Goal: Contribute content

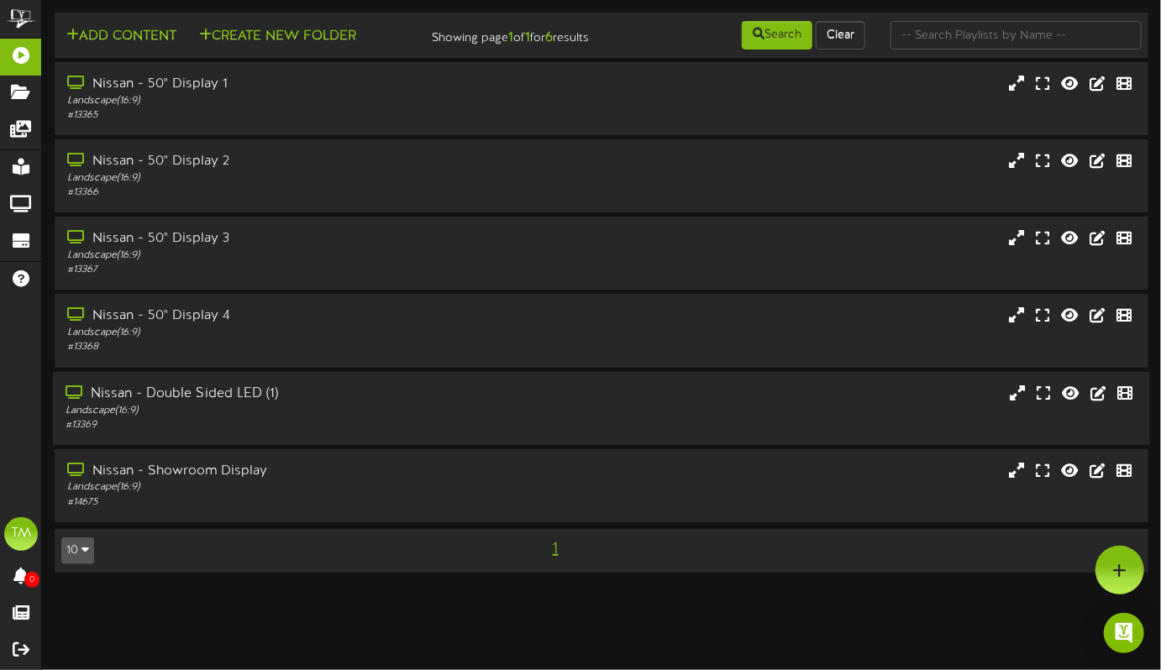
click at [202, 403] on div "Nissan - Double Sided LED (1)" at bounding box center [282, 393] width 432 height 19
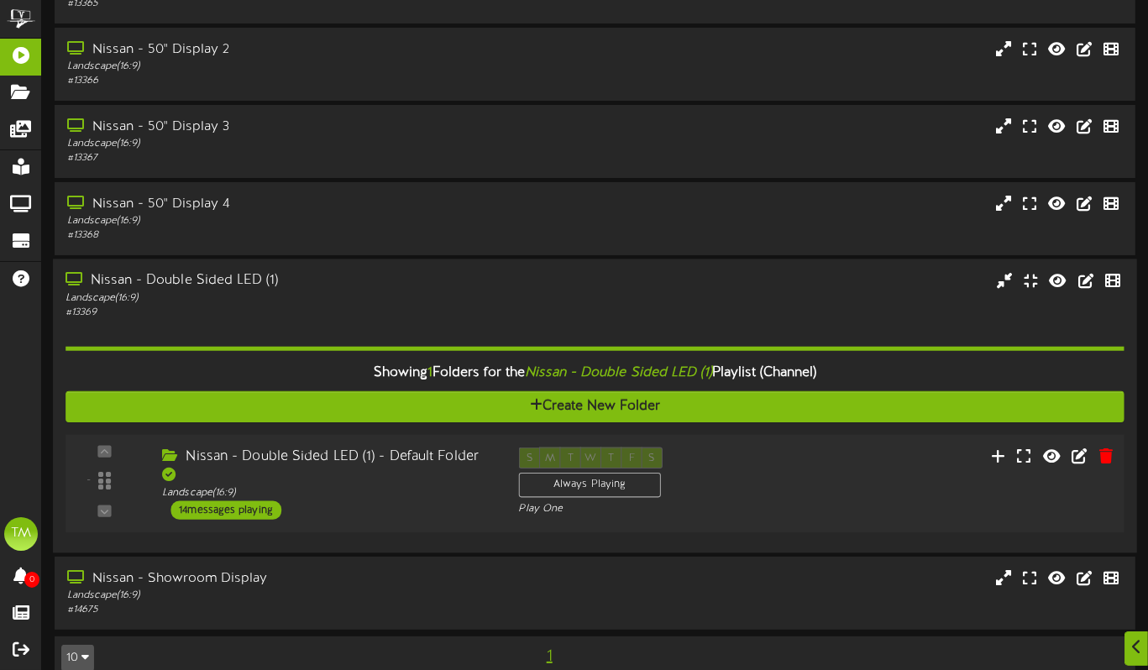
scroll to position [126, 0]
click at [260, 501] on div "14 messages playing" at bounding box center [226, 510] width 111 height 18
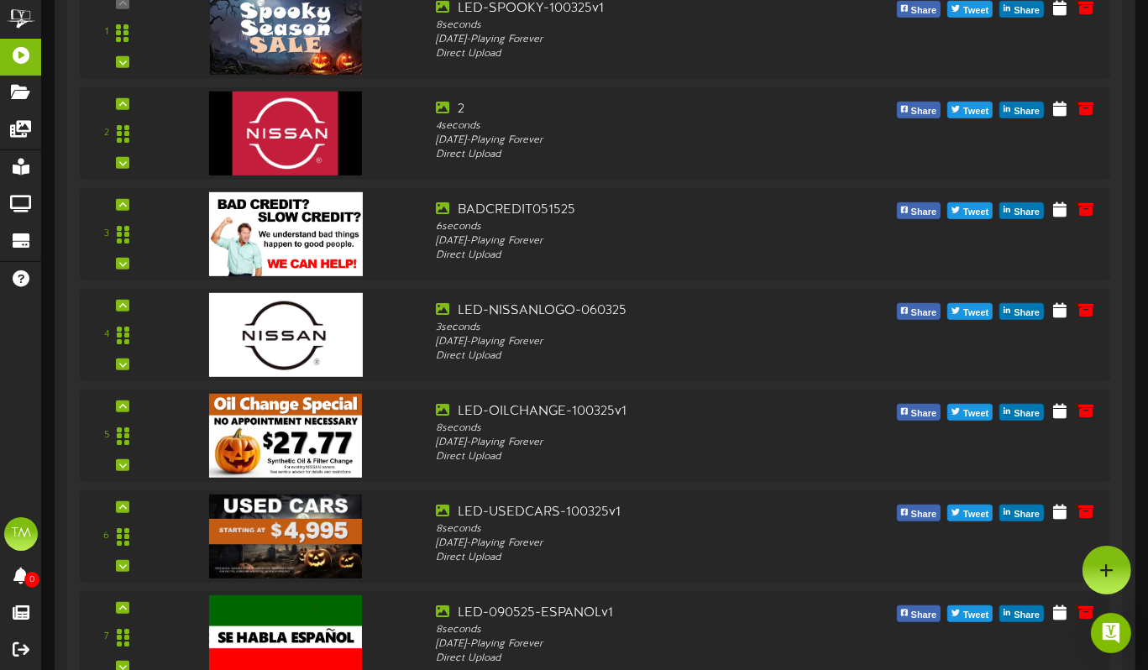
scroll to position [751, 0]
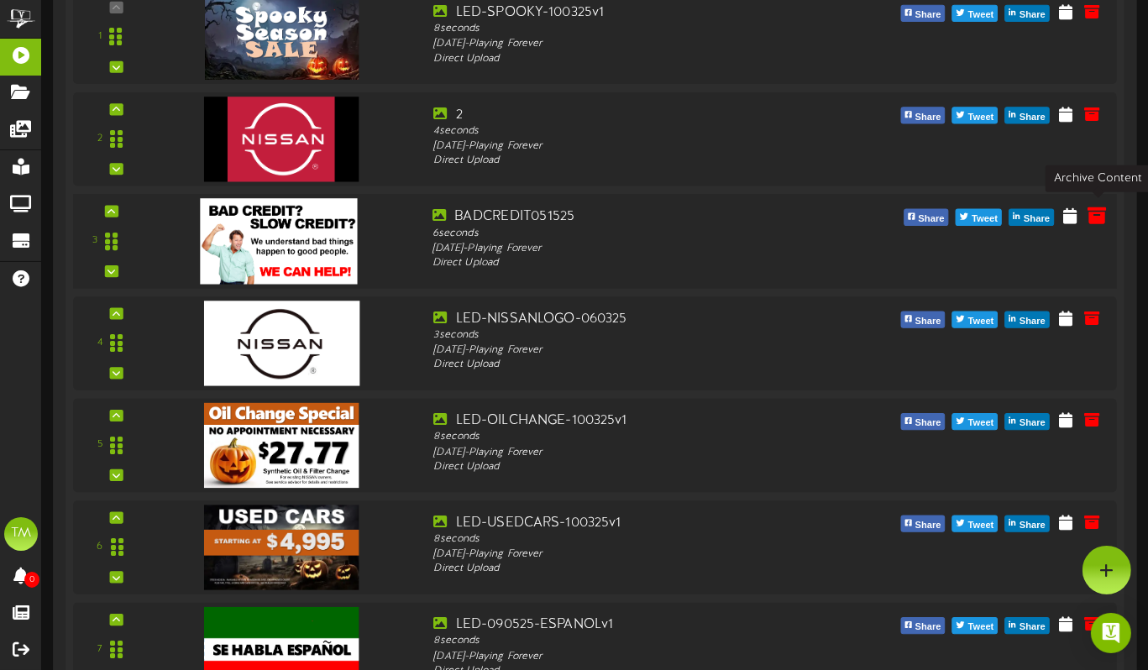
click at [1100, 212] on icon at bounding box center [1097, 215] width 18 height 18
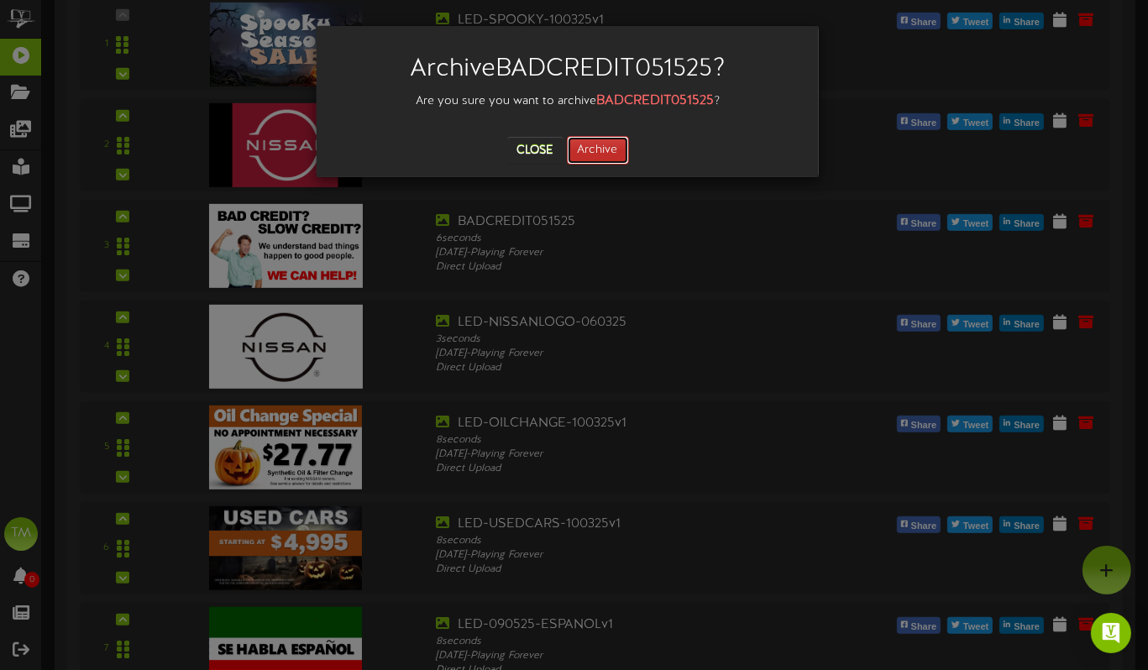
click at [607, 154] on button "Archive" at bounding box center [598, 150] width 62 height 29
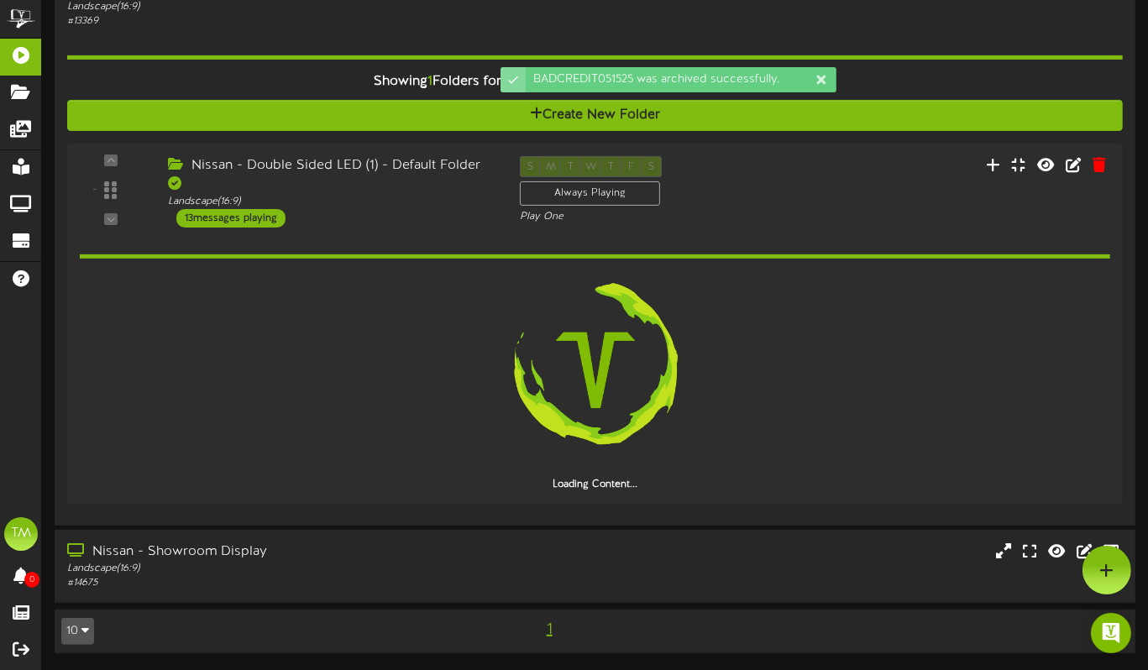
scroll to position [412, 0]
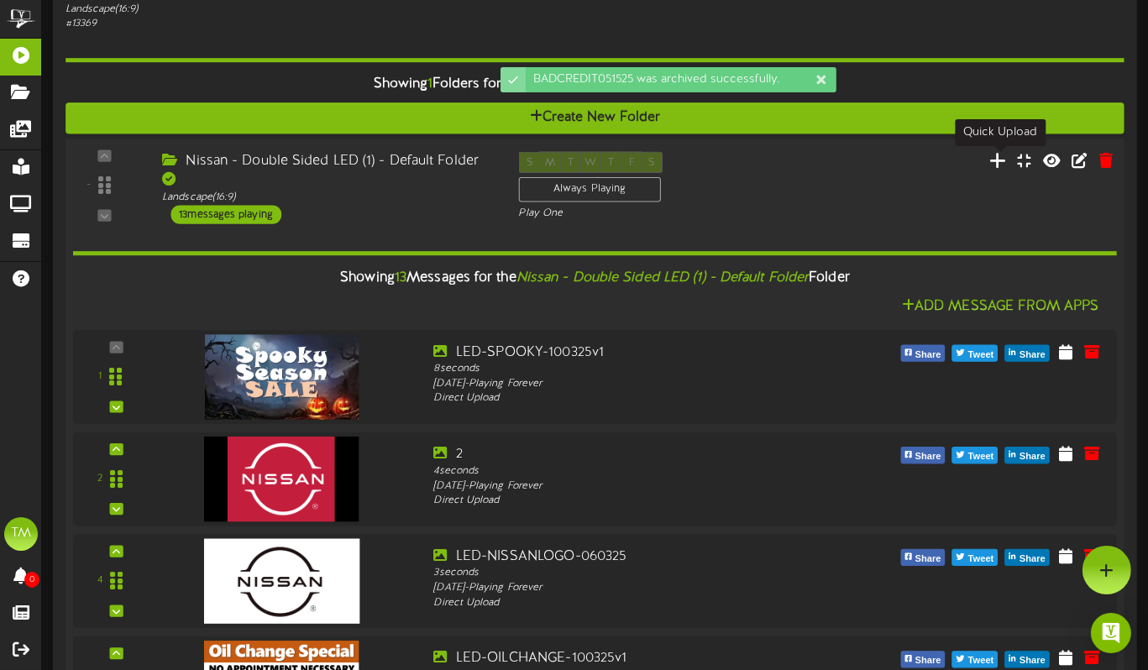
click at [995, 162] on icon at bounding box center [998, 160] width 18 height 18
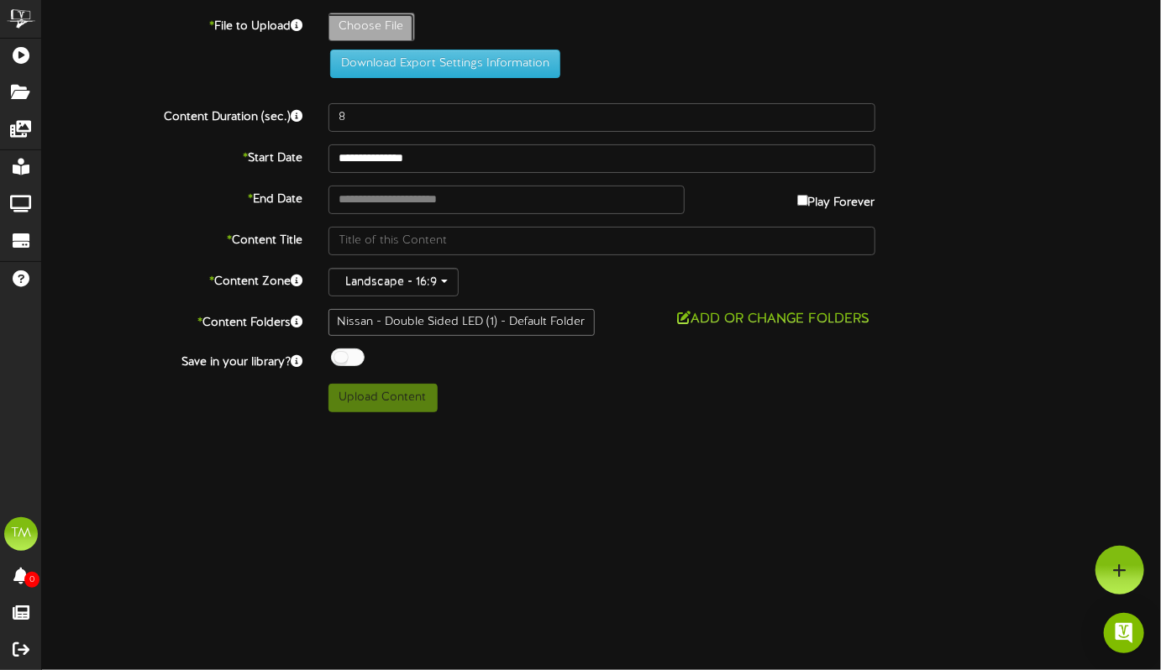
type input "**********"
type input "LED-CREDIT-100425v1"
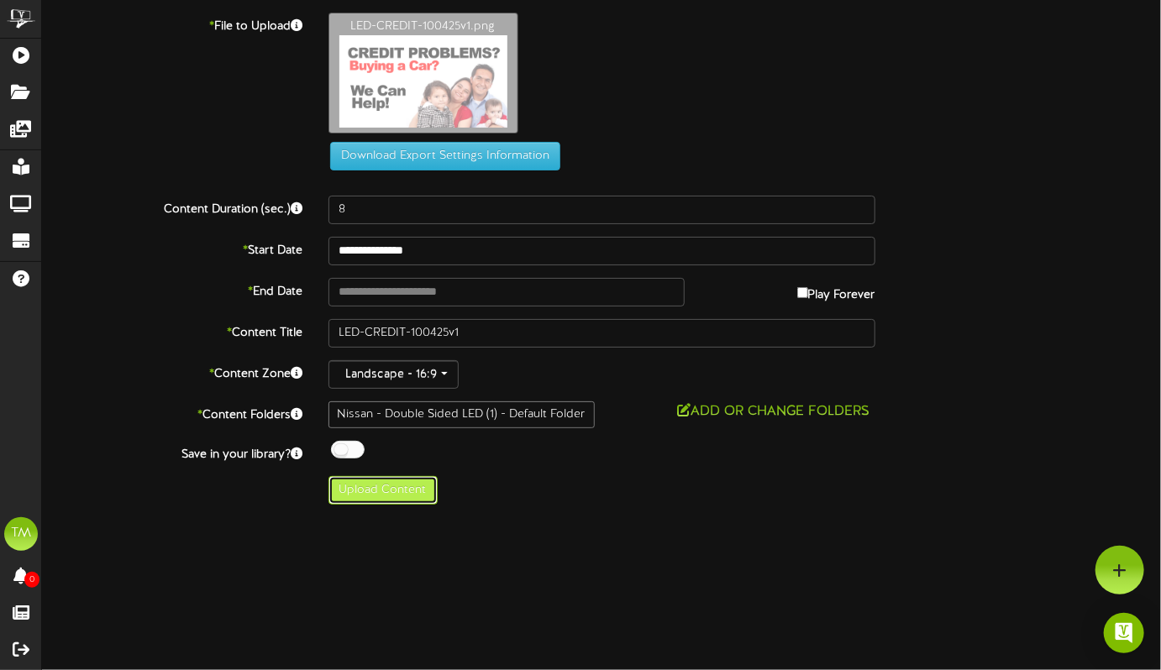
click at [355, 488] on button "Upload Content" at bounding box center [382, 490] width 109 height 29
type input "**********"
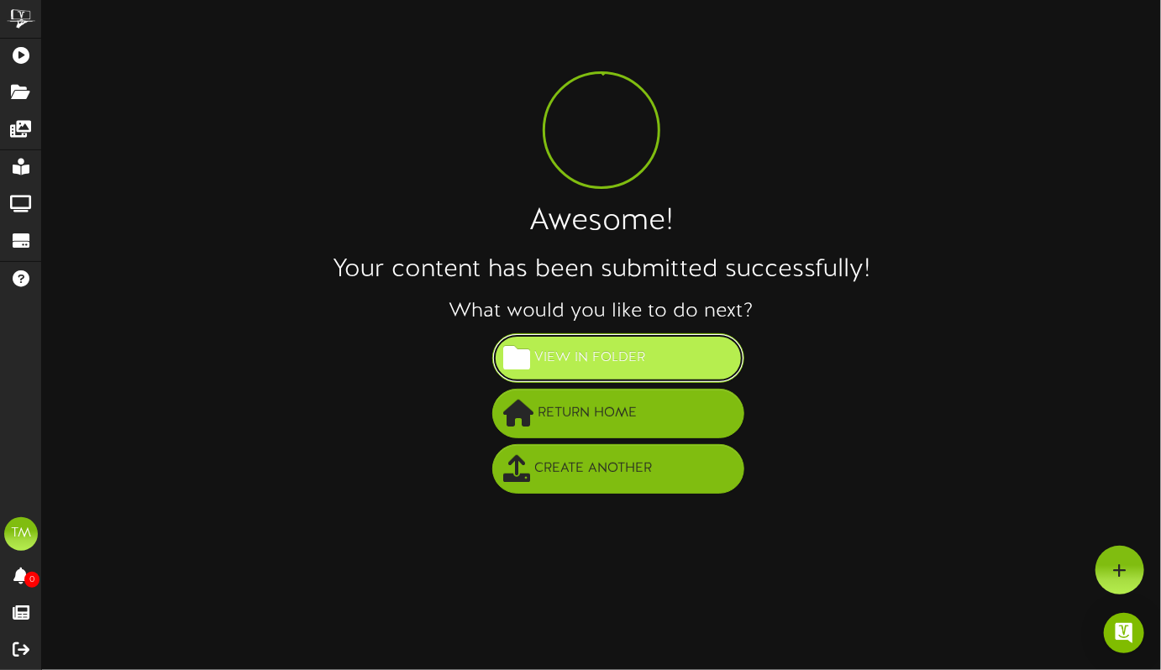
click at [665, 360] on button "View in Folder" at bounding box center [618, 358] width 252 height 50
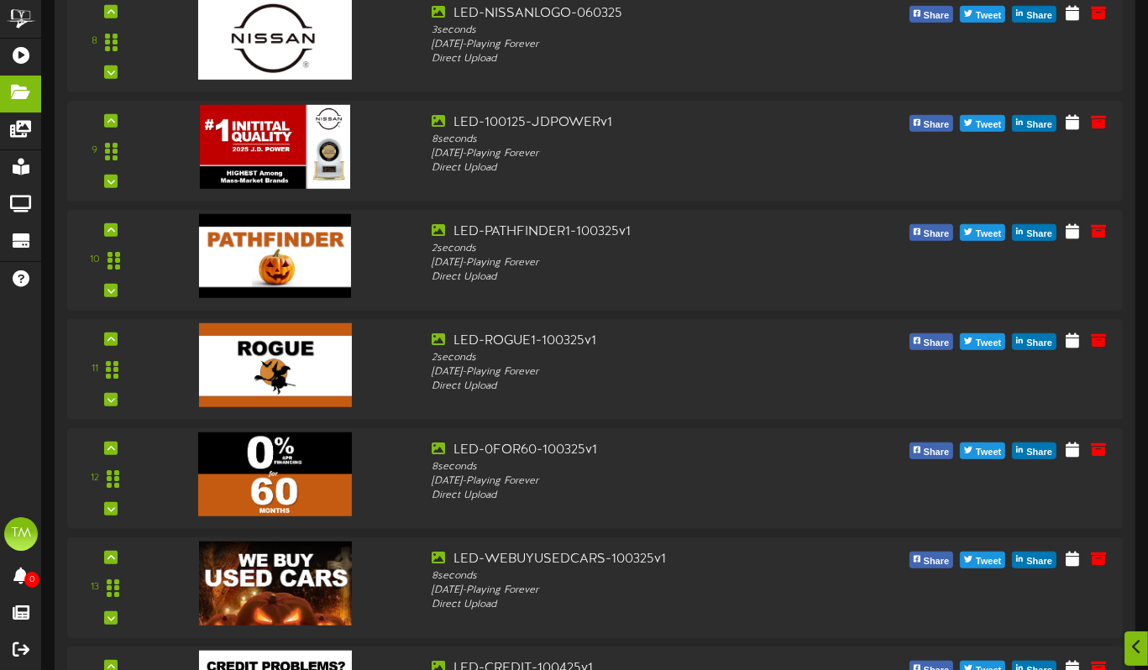
scroll to position [1148, 0]
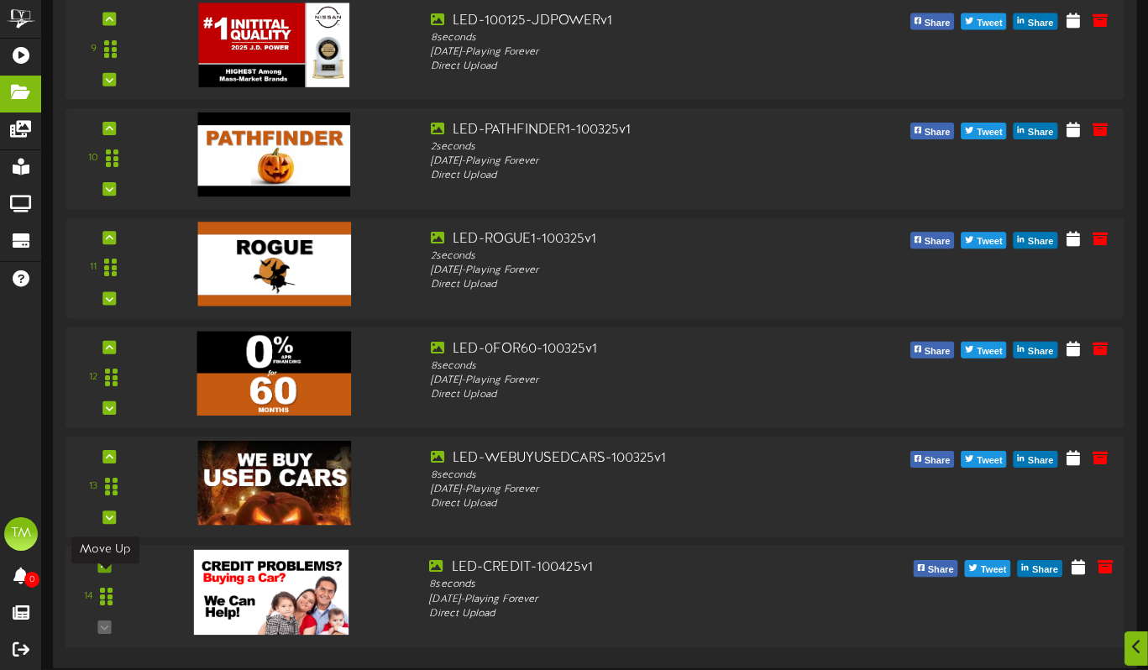
click at [101, 565] on icon at bounding box center [105, 566] width 8 height 8
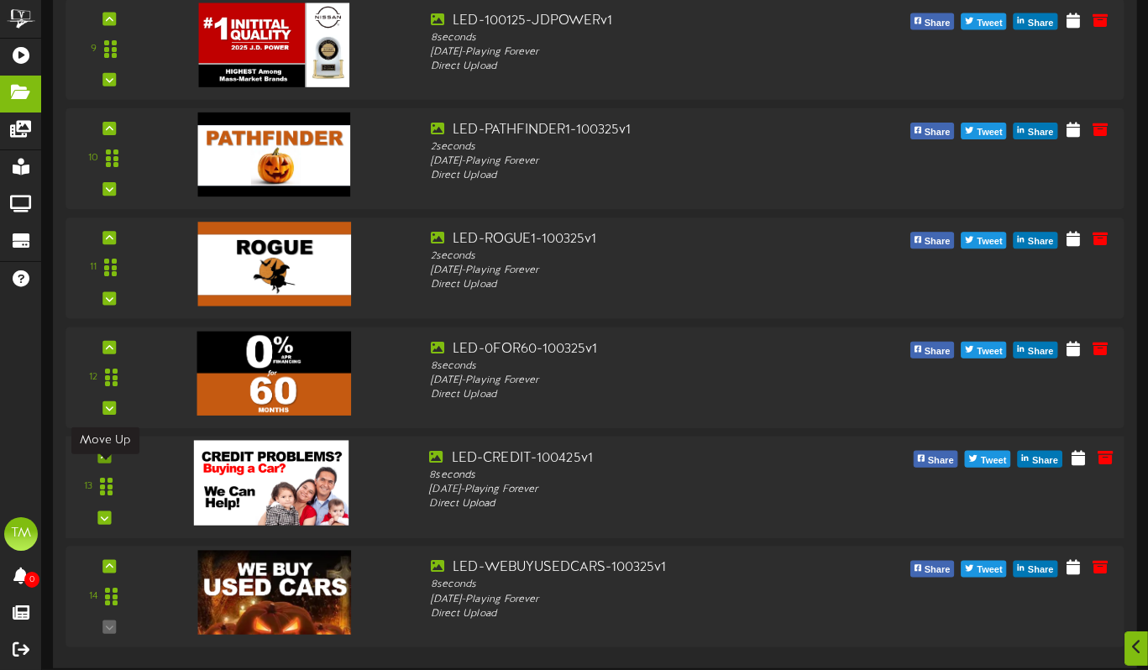
click at [104, 454] on icon at bounding box center [105, 457] width 8 height 8
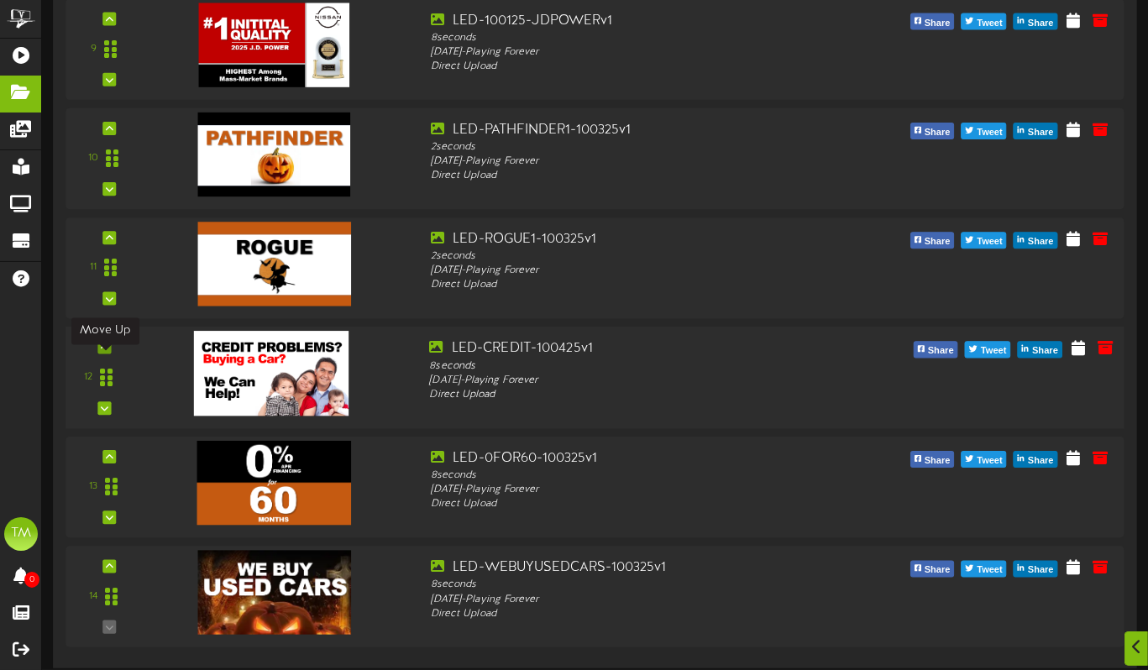
click at [105, 347] on icon at bounding box center [105, 347] width 8 height 8
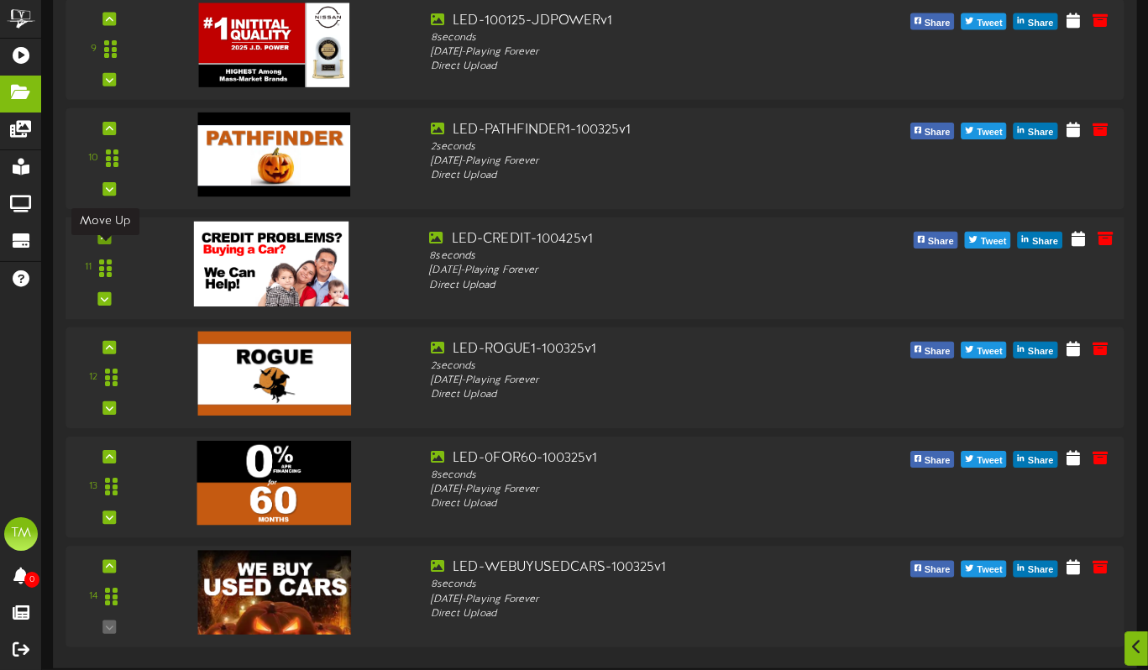
click at [102, 234] on icon at bounding box center [105, 238] width 8 height 8
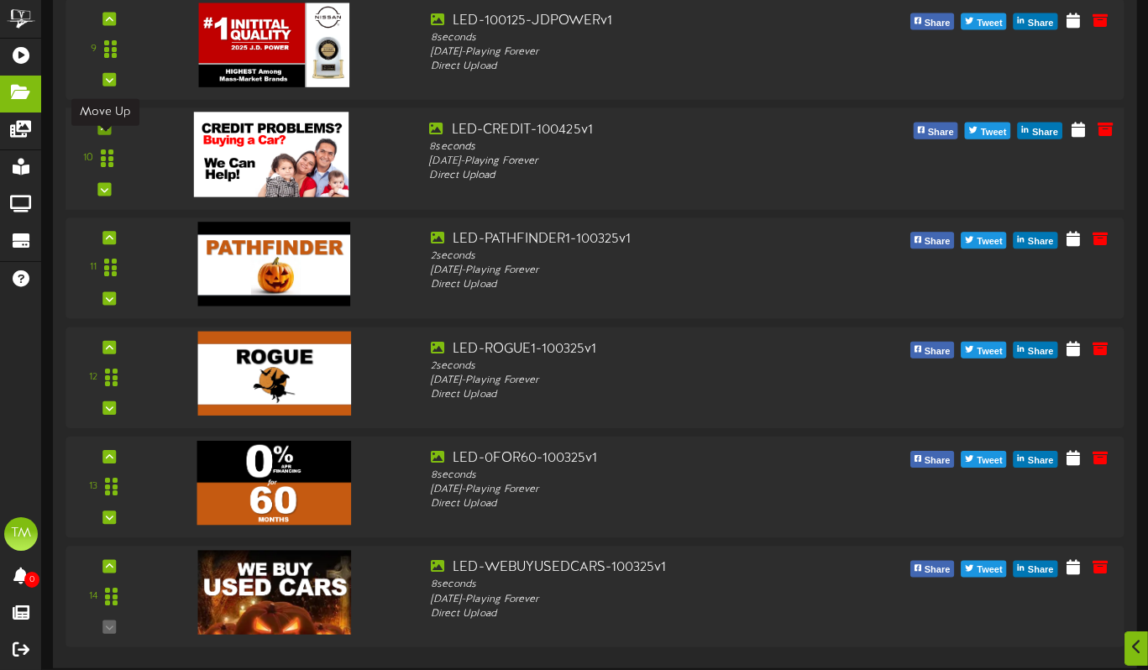
click at [105, 129] on icon at bounding box center [105, 128] width 8 height 8
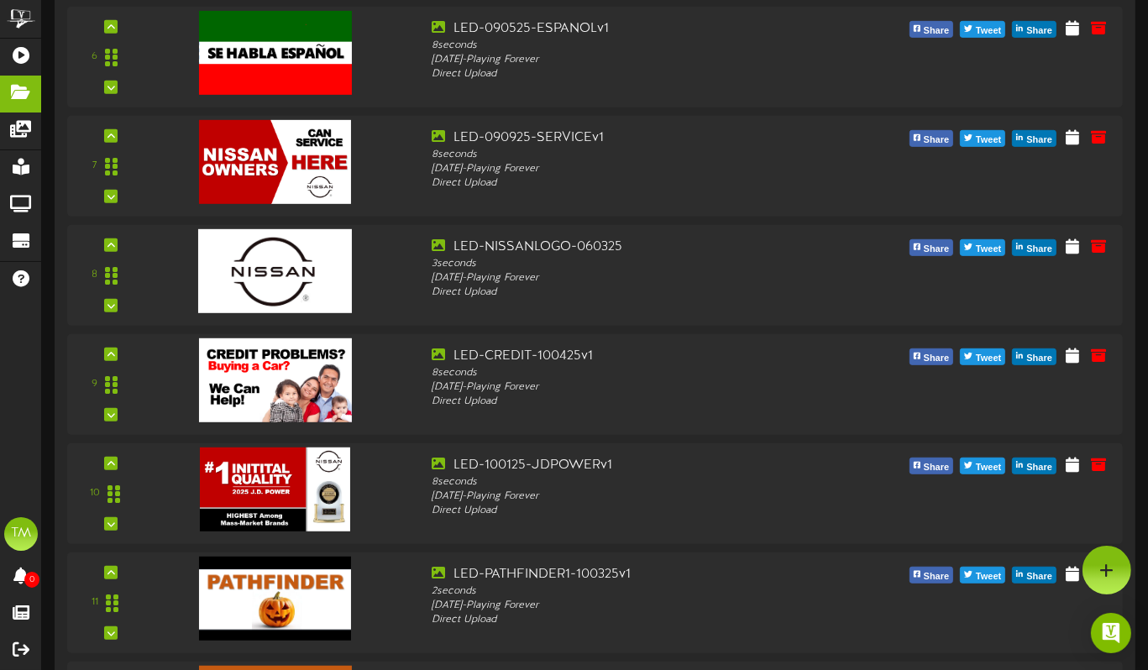
scroll to position [763, 0]
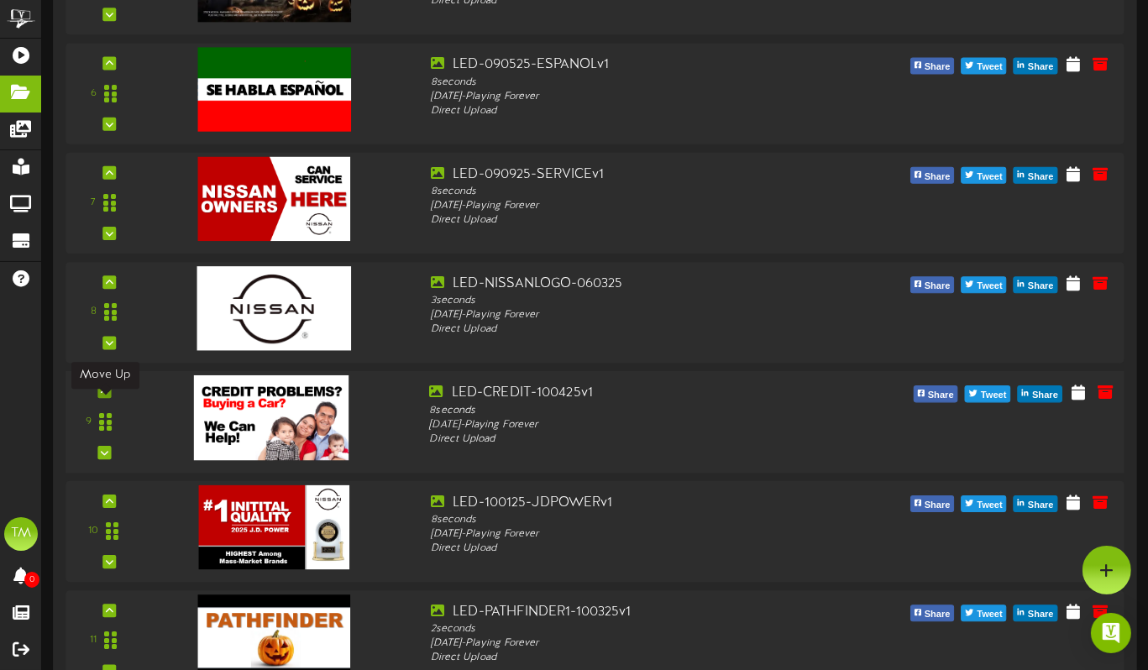
click at [103, 396] on icon at bounding box center [105, 391] width 8 height 8
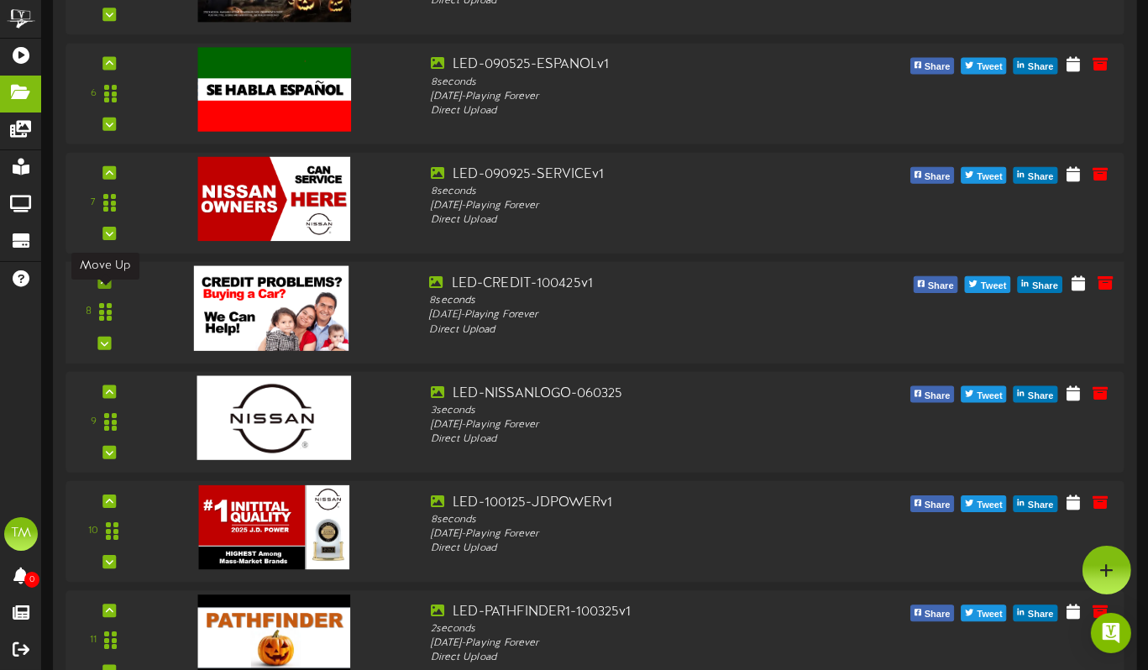
click at [103, 286] on icon at bounding box center [105, 282] width 8 height 8
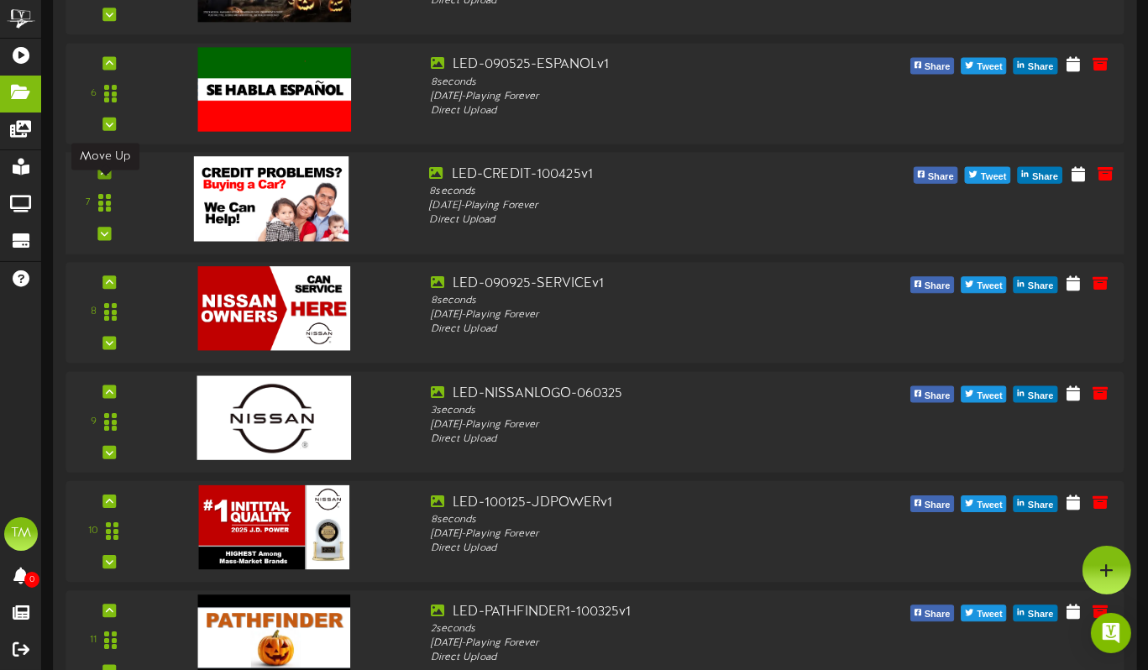
click at [101, 177] on icon at bounding box center [105, 173] width 8 height 8
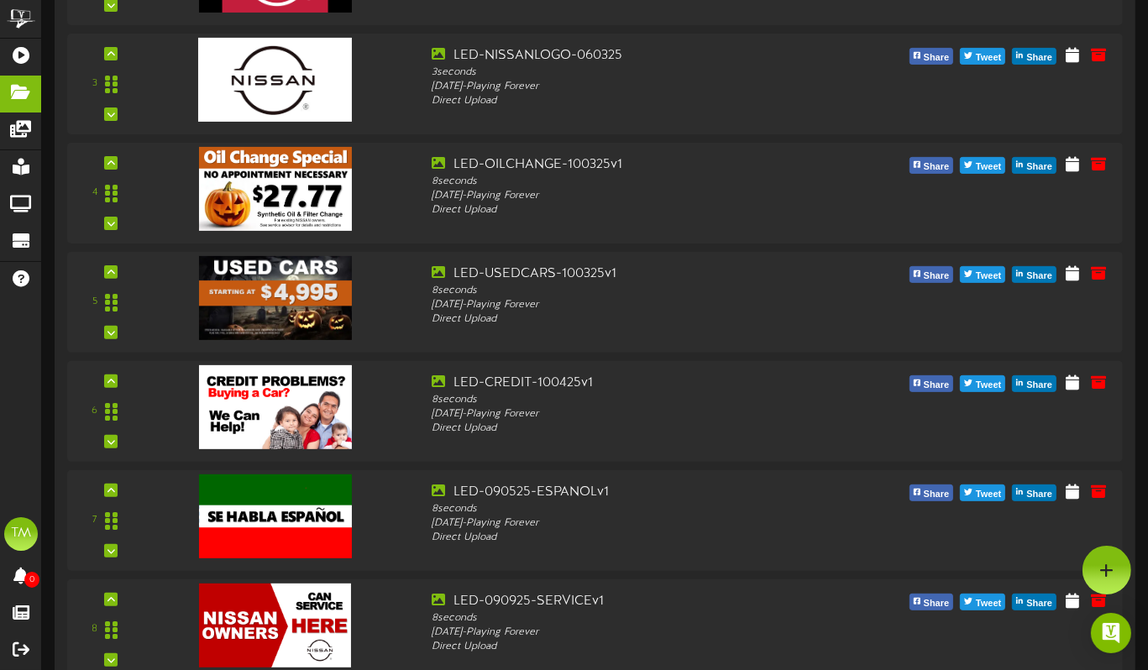
scroll to position [430, 0]
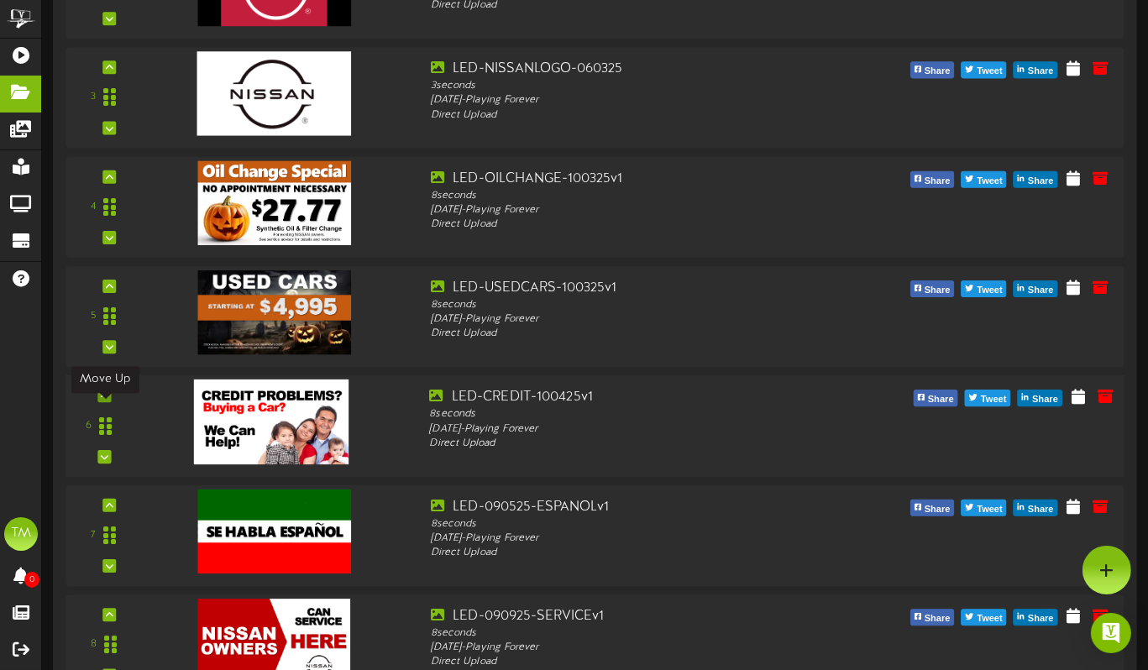
click at [104, 400] on icon at bounding box center [105, 395] width 8 height 8
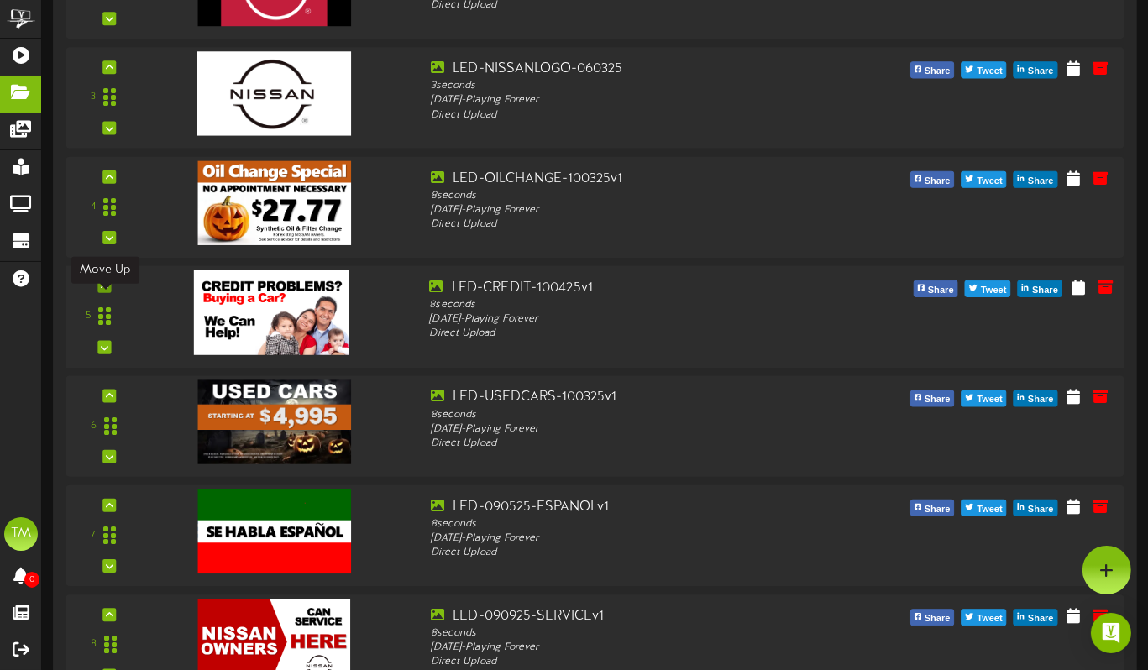
click at [105, 291] on icon at bounding box center [105, 286] width 8 height 8
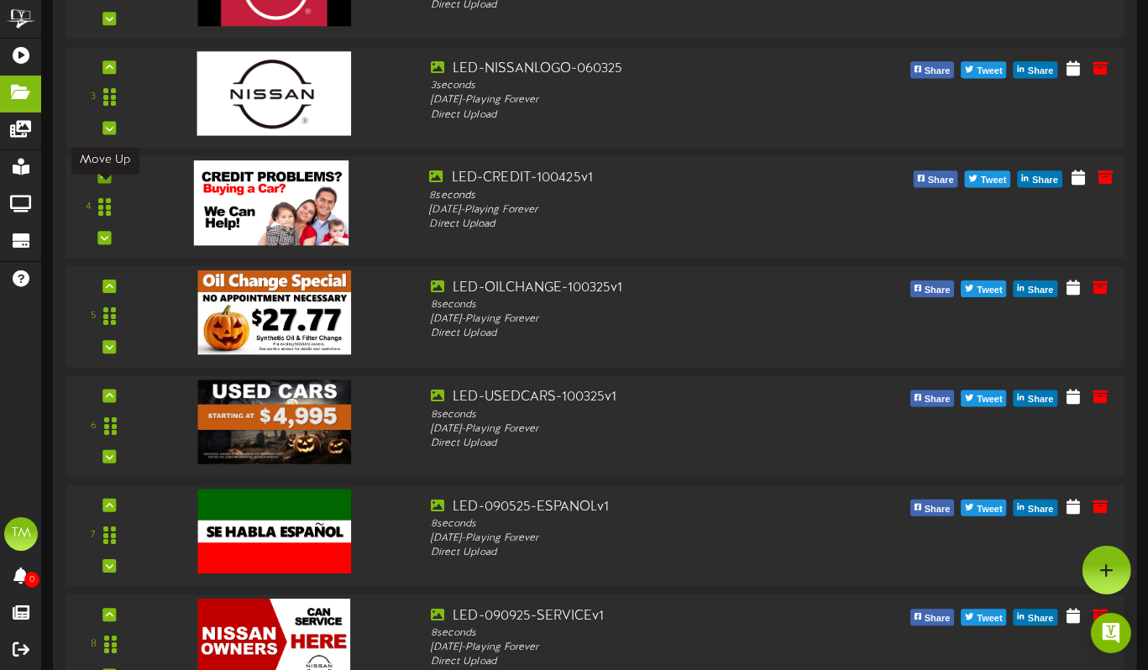
click at [101, 181] on icon at bounding box center [105, 176] width 8 height 8
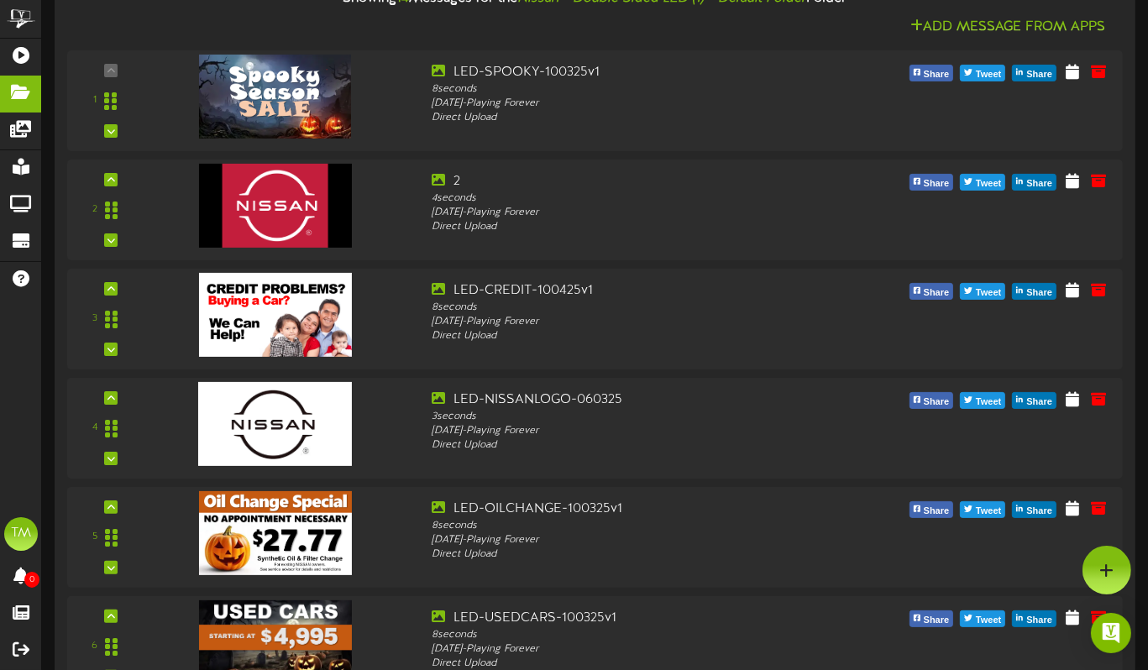
scroll to position [208, 0]
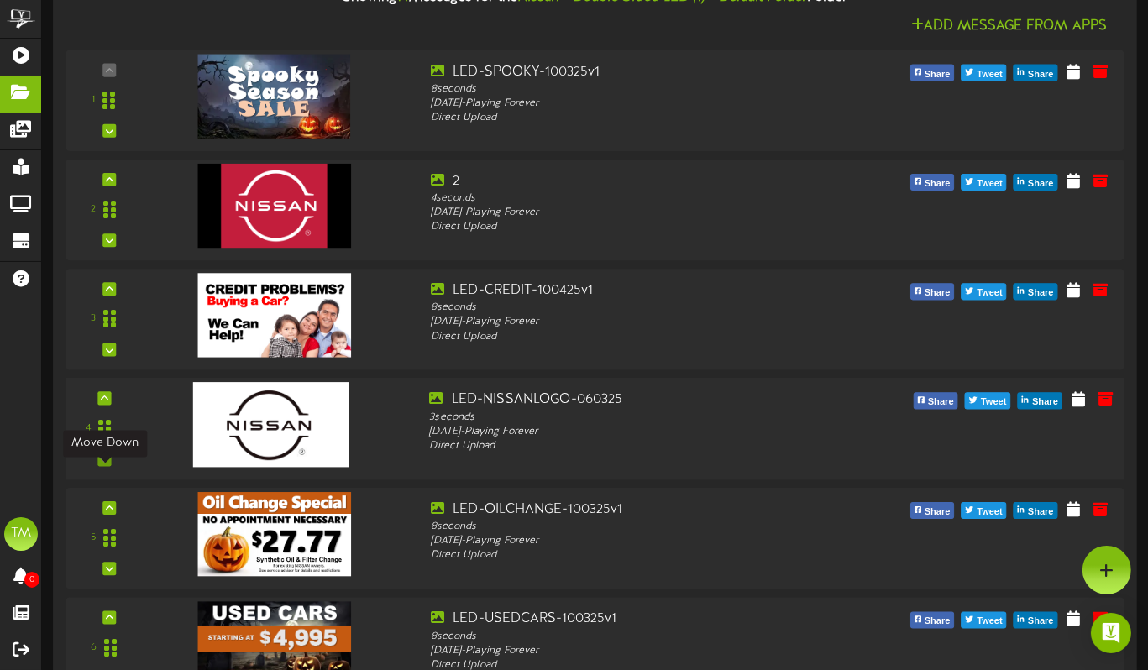
click at [106, 466] on div at bounding box center [104, 459] width 13 height 13
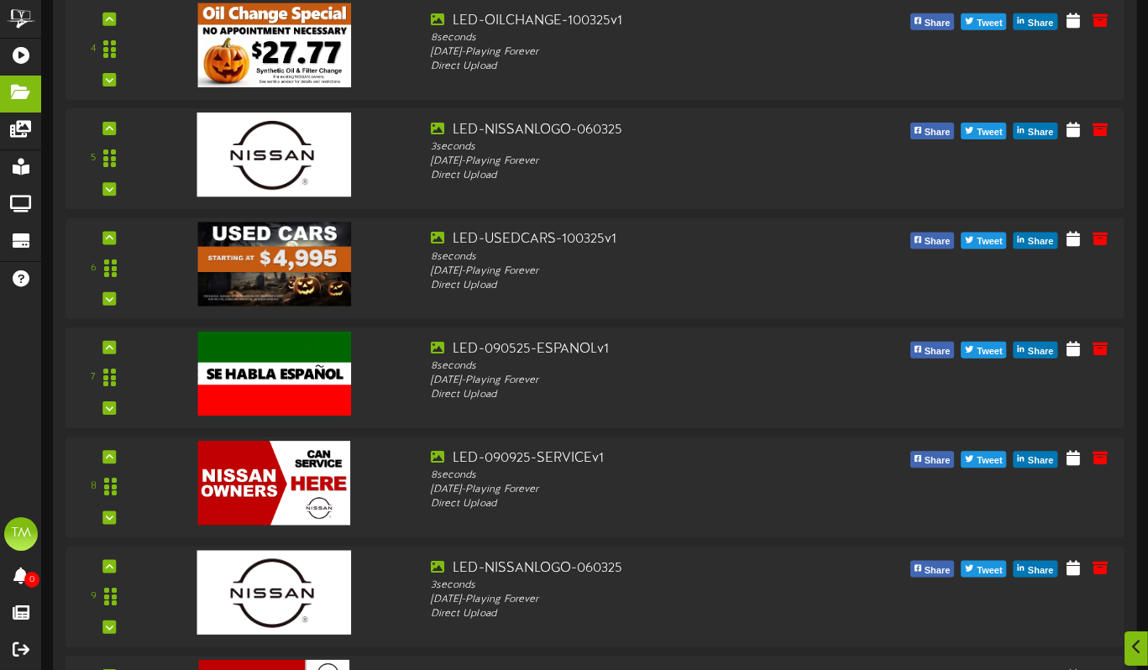
scroll to position [591, 0]
